Goal: Task Accomplishment & Management: Use online tool/utility

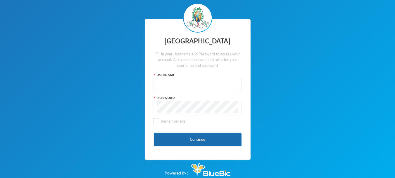
type input "glh25cs20"
click at [202, 142] on button "Continue" at bounding box center [198, 139] width 88 height 13
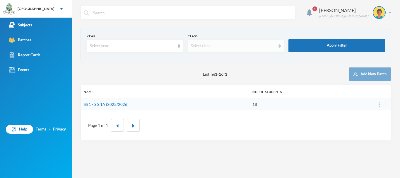
click at [204, 45] on div "Select class" at bounding box center [233, 46] width 85 height 6
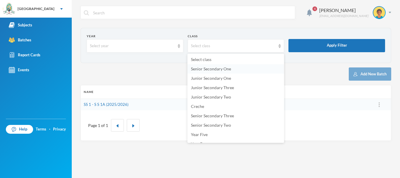
click at [207, 67] on span "Senior Secondary One" at bounding box center [211, 68] width 40 height 5
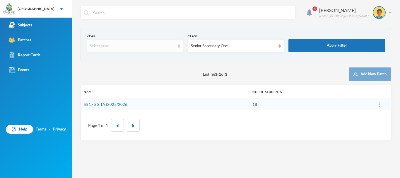
click at [143, 47] on div "Select year" at bounding box center [132, 46] width 85 height 6
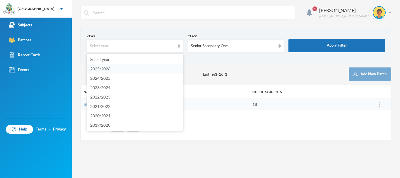
click at [119, 67] on li "2025/2026" at bounding box center [135, 68] width 97 height 9
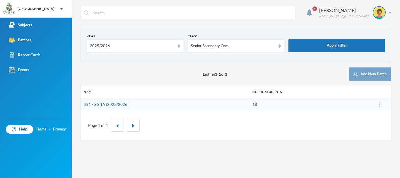
click at [381, 78] on button "Add New Batch" at bounding box center [370, 73] width 42 height 13
drag, startPoint x: 392, startPoint y: 3, endPoint x: 242, endPoint y: 129, distance: 196.1
click at [242, 129] on div "Page 1 of 1" at bounding box center [235, 124] width 301 height 21
click at [133, 127] on img "button" at bounding box center [133, 126] width 4 height 4
click at [114, 103] on link "SS 1 - S S 1A (2025/2026)" at bounding box center [106, 104] width 45 height 5
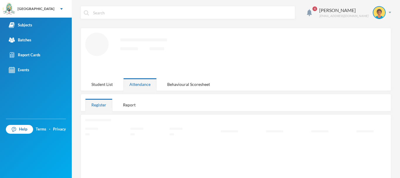
click at [114, 103] on div "Register Report" at bounding box center [115, 104] width 61 height 13
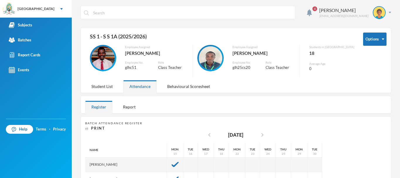
scroll to position [125, 0]
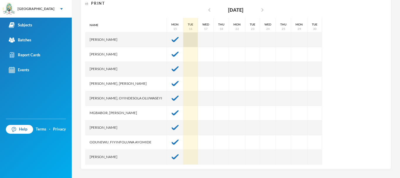
click at [198, 41] on div at bounding box center [190, 39] width 15 height 15
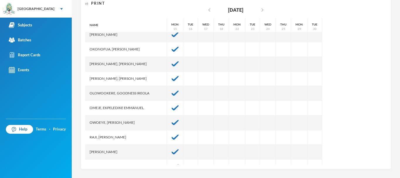
scroll to position [132, 0]
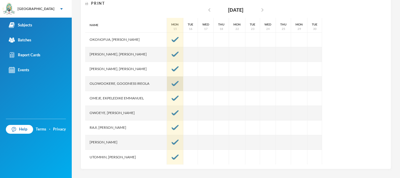
click at [179, 85] on img at bounding box center [175, 83] width 7 height 5
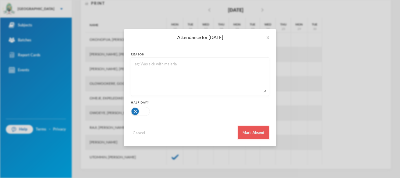
click at [242, 129] on button "Mark Absent" at bounding box center [253, 132] width 31 height 13
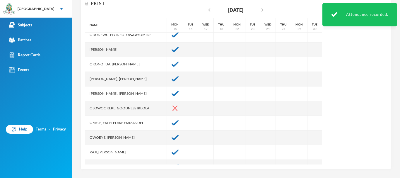
scroll to position [105, 0]
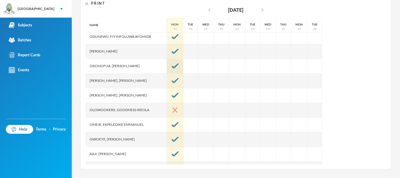
click at [179, 68] on img at bounding box center [175, 65] width 7 height 5
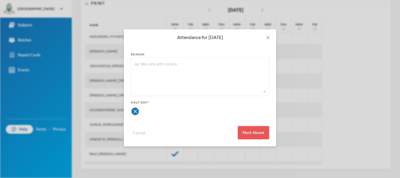
click at [262, 138] on button "Mark Absent" at bounding box center [253, 132] width 31 height 13
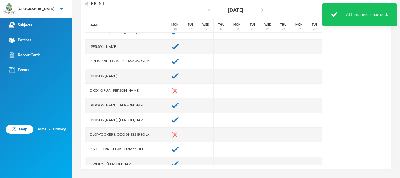
scroll to position [78, 0]
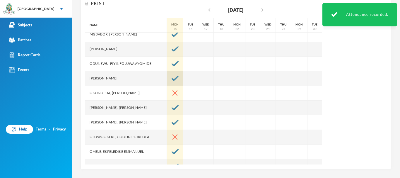
click at [183, 76] on div at bounding box center [175, 78] width 16 height 15
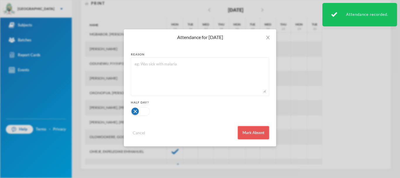
click at [253, 133] on button "Mark Absent" at bounding box center [253, 132] width 31 height 13
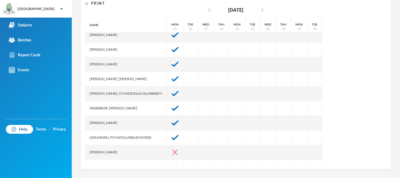
scroll to position [0, 0]
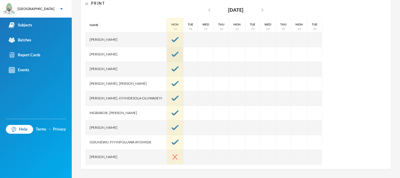
click at [179, 54] on img at bounding box center [175, 54] width 7 height 5
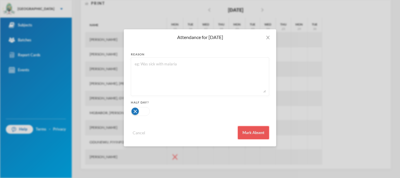
click at [256, 132] on button "Mark Absent" at bounding box center [253, 132] width 31 height 13
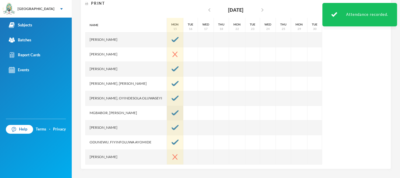
click at [179, 113] on img at bounding box center [175, 112] width 7 height 5
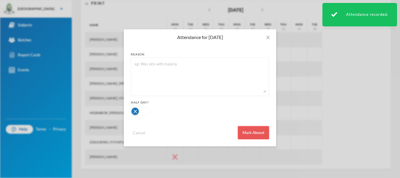
click at [251, 132] on button "Mark Absent" at bounding box center [253, 132] width 31 height 13
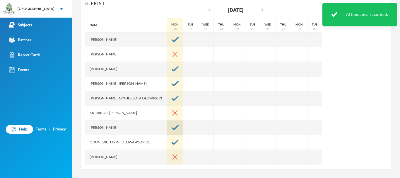
click at [179, 128] on img at bounding box center [175, 127] width 7 height 5
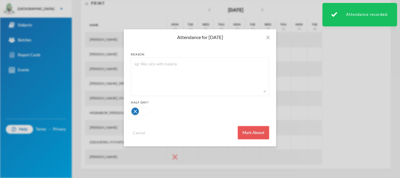
click at [252, 131] on button "Mark Absent" at bounding box center [253, 132] width 31 height 13
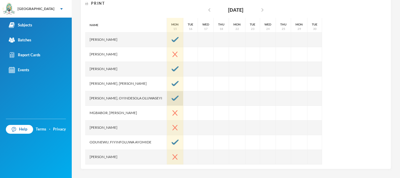
click at [179, 99] on img at bounding box center [175, 97] width 7 height 5
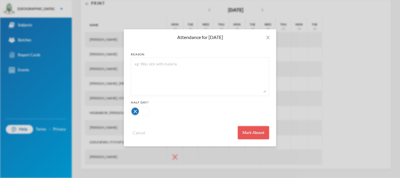
click at [246, 131] on button "Mark Absent" at bounding box center [253, 132] width 31 height 13
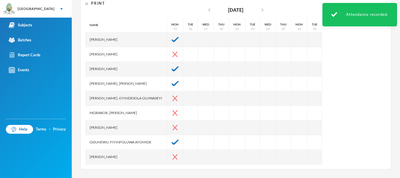
click at [377, 78] on div "Name [PERSON_NAME] Oreofeoluwa [PERSON_NAME], [PERSON_NAME], [PERSON_NAME], Oyi…" at bounding box center [235, 91] width 301 height 146
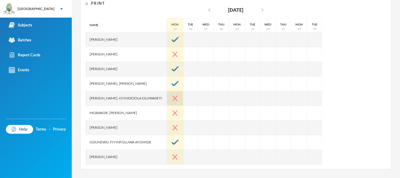
click at [177, 97] on img at bounding box center [174, 98] width 5 height 6
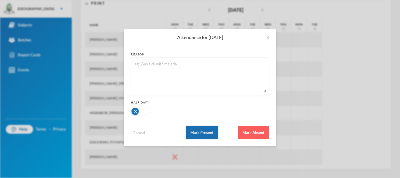
click at [212, 133] on button "Mark Present" at bounding box center [202, 132] width 32 height 13
